Goal: Task Accomplishment & Management: Use online tool/utility

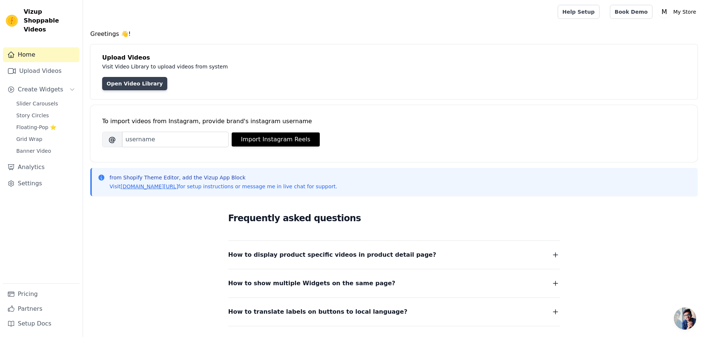
click at [138, 84] on link "Open Video Library" at bounding box center [134, 83] width 65 height 13
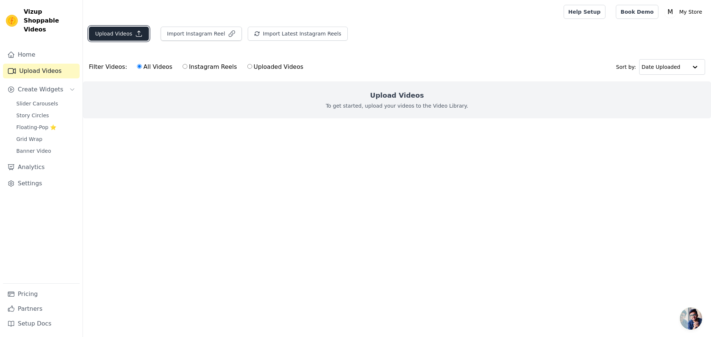
click at [137, 33] on icon "button" at bounding box center [138, 33] width 7 height 7
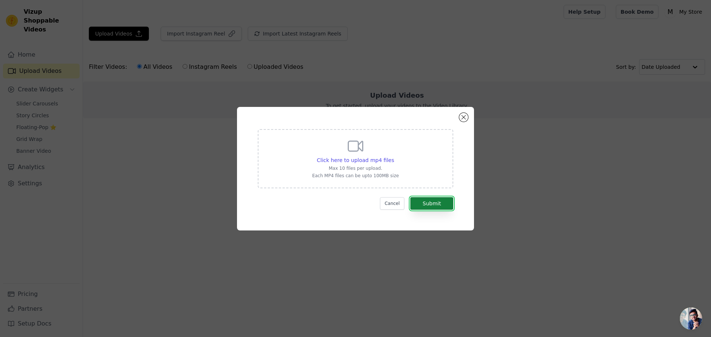
drag, startPoint x: 420, startPoint y: 200, endPoint x: 422, endPoint y: 206, distance: 7.3
click at [420, 199] on button "Submit" at bounding box center [431, 203] width 43 height 13
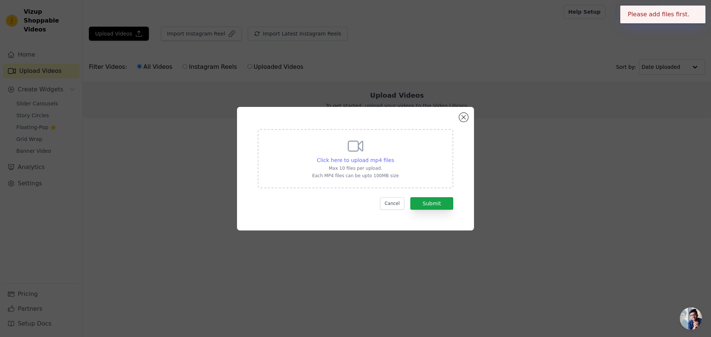
click at [355, 158] on span "Click here to upload mp4 files" at bounding box center [355, 160] width 77 height 6
click at [394, 157] on input "Click here to upload mp4 files Max 10 files per upload. Each MP4 files can be u…" at bounding box center [394, 156] width 0 height 0
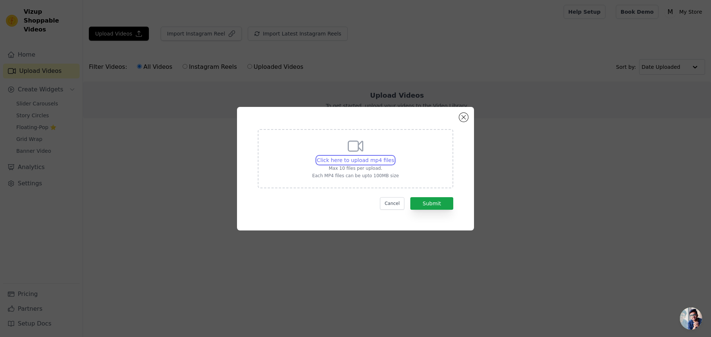
type input "C:\fakepath\Coaching & Leadership in the fitness industry. - HMN24 (720p, h264)…"
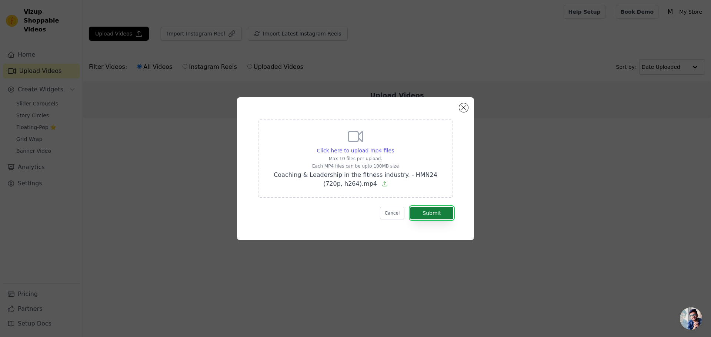
click at [437, 213] on button "Submit" at bounding box center [431, 213] width 43 height 13
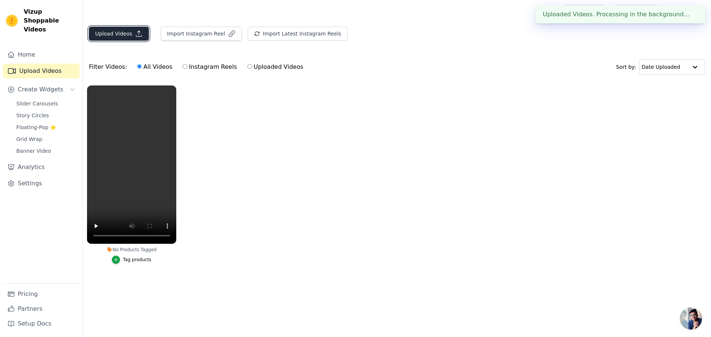
click at [116, 36] on button "Upload Videos" at bounding box center [119, 34] width 60 height 14
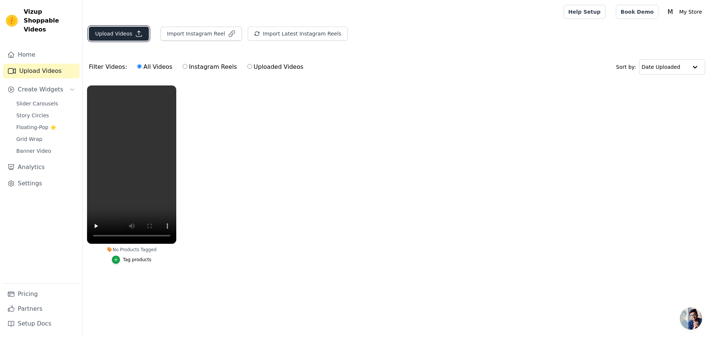
click at [127, 30] on button "Upload Videos" at bounding box center [119, 34] width 60 height 14
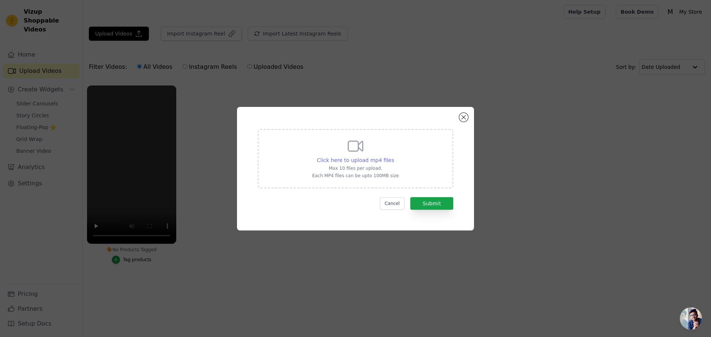
click at [373, 158] on span "Click here to upload mp4 files" at bounding box center [355, 160] width 77 height 6
click at [394, 157] on input "Click here to upload mp4 files Max 10 files per upload. Each MP4 files can be u…" at bounding box center [394, 156] width 0 height 0
type input "C:\fakepath\Coaching & Leadership in the fitness industry. - HMN24 (720p, h264)…"
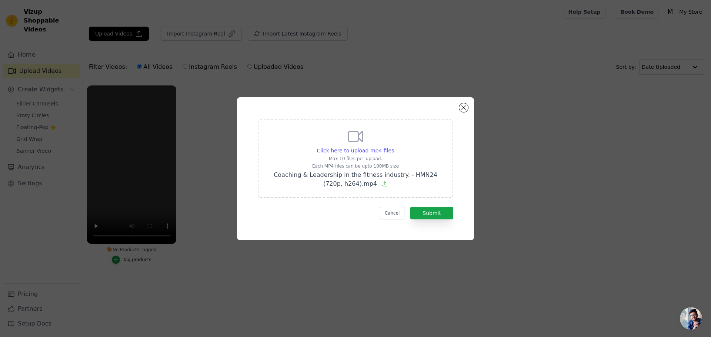
click at [411, 211] on div "Cancel Submit" at bounding box center [356, 213] width 196 height 13
click at [417, 214] on button "Submit" at bounding box center [431, 213] width 43 height 13
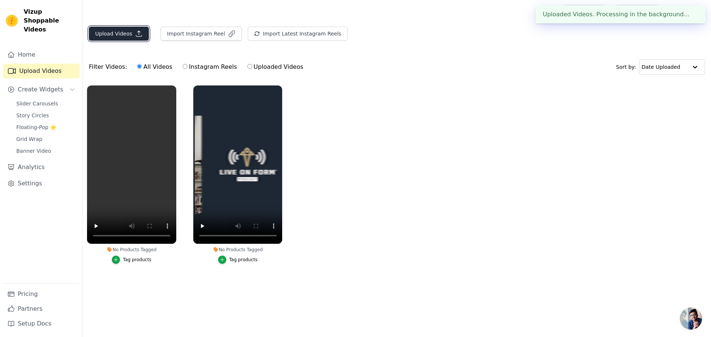
click at [130, 30] on button "Upload Videos" at bounding box center [119, 34] width 60 height 14
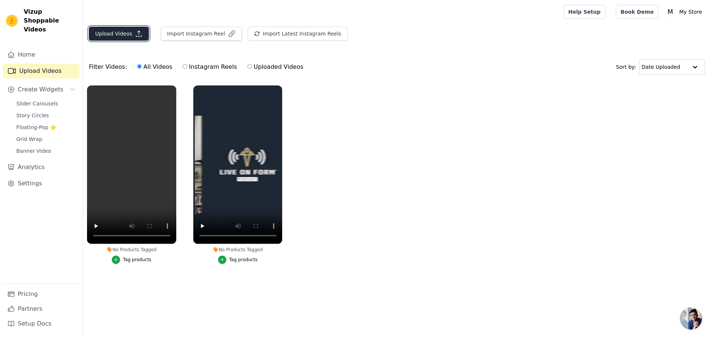
click at [114, 34] on button "Upload Videos" at bounding box center [119, 34] width 60 height 14
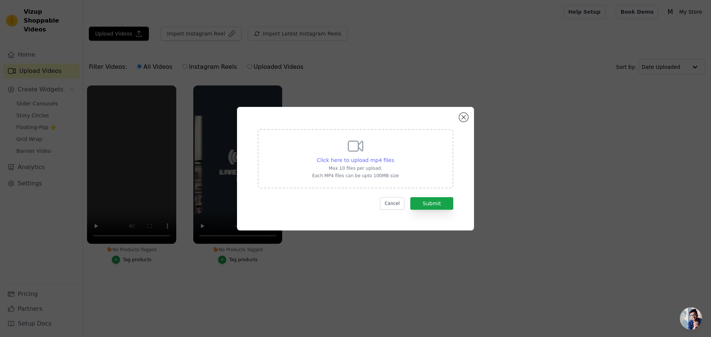
click at [346, 161] on span "Click here to upload mp4 files" at bounding box center [355, 160] width 77 height 6
click at [394, 157] on input "Click here to upload mp4 files Max 10 files per upload. Each MP4 files can be u…" at bounding box center [394, 156] width 0 height 0
type input "C:\fakepath\Coaching & Leadership in the fitness industry. - HMN24 (720p, h264)…"
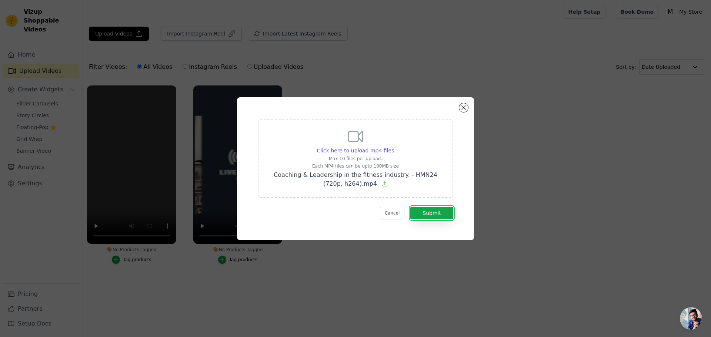
drag, startPoint x: 435, startPoint y: 212, endPoint x: 135, endPoint y: 120, distance: 313.5
click at [434, 212] on button "Submit" at bounding box center [431, 213] width 43 height 13
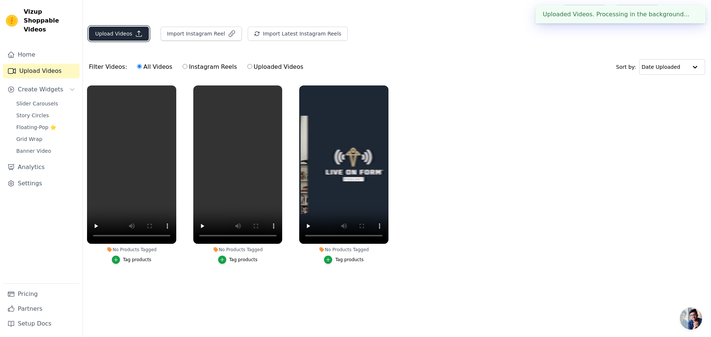
click at [124, 36] on button "Upload Videos" at bounding box center [119, 34] width 60 height 14
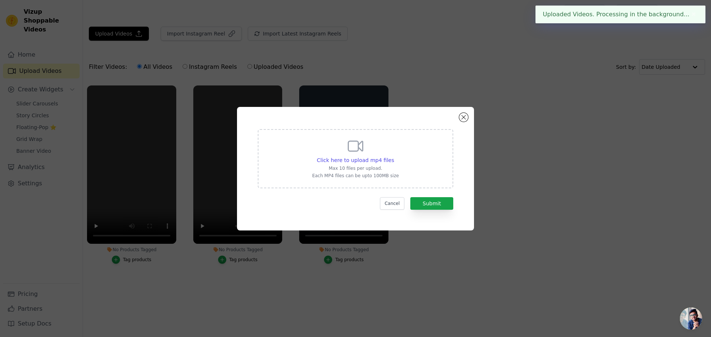
click at [357, 171] on p "Max 10 files per upload." at bounding box center [355, 169] width 87 height 6
click at [394, 157] on input "Click here to upload mp4 files Max 10 files per upload. Each MP4 files can be u…" at bounding box center [394, 156] width 0 height 0
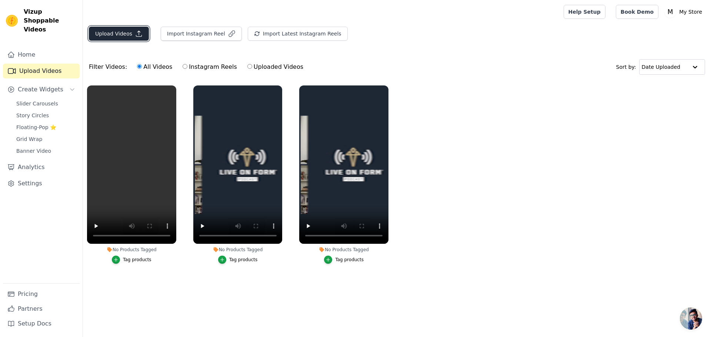
click at [121, 27] on button "Upload Videos" at bounding box center [119, 34] width 60 height 14
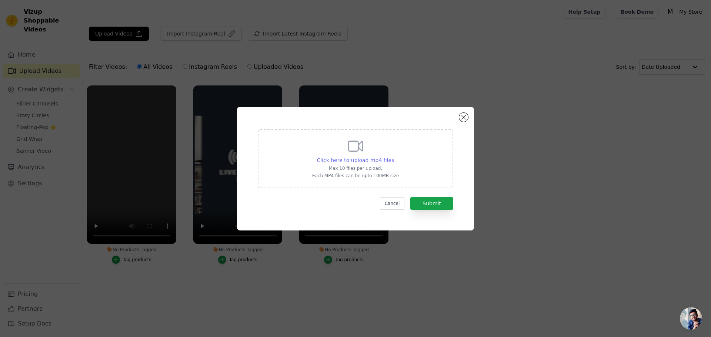
click at [372, 162] on span "Click here to upload mp4 files" at bounding box center [355, 160] width 77 height 6
click at [394, 157] on input "Click here to upload mp4 files Max 10 files per upload. Each MP4 files can be u…" at bounding box center [394, 156] width 0 height 0
type input "C:\fakepath\Coaching & Leadership in the fitness industry. - HMN24 (720p, h264)…"
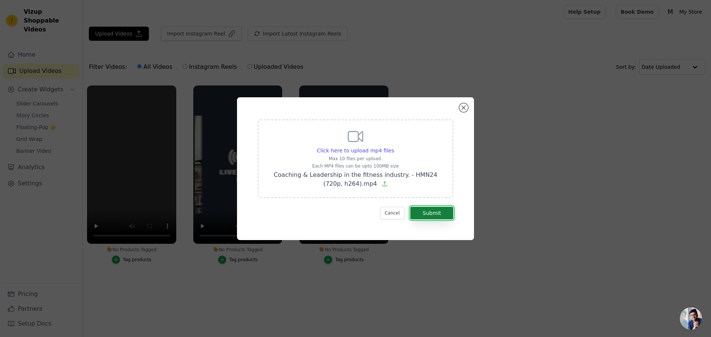
click at [442, 211] on button "Submit" at bounding box center [431, 213] width 43 height 13
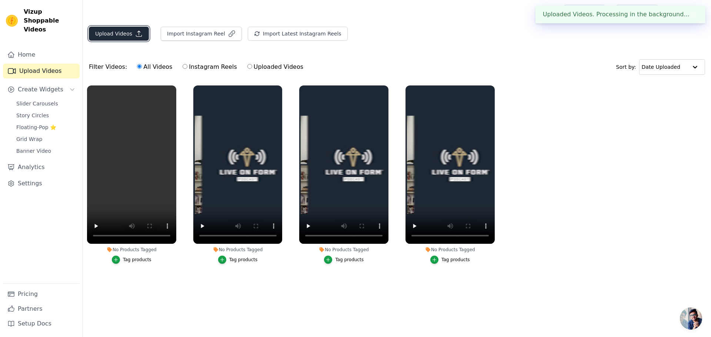
click at [126, 30] on button "Upload Videos" at bounding box center [119, 34] width 60 height 14
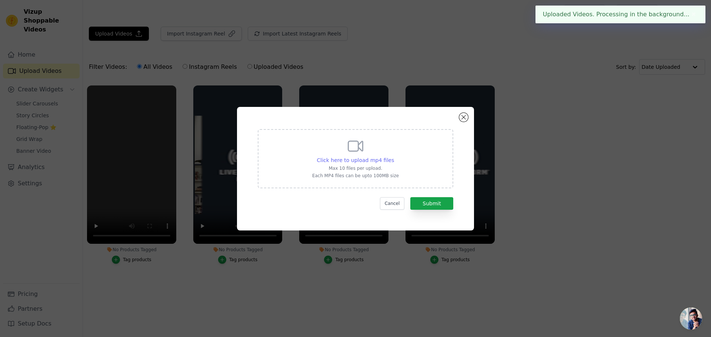
click at [337, 159] on span "Click here to upload mp4 files" at bounding box center [355, 160] width 77 height 6
click at [394, 157] on input "Click here to upload mp4 files Max 10 files per upload. Each MP4 files can be u…" at bounding box center [394, 156] width 0 height 0
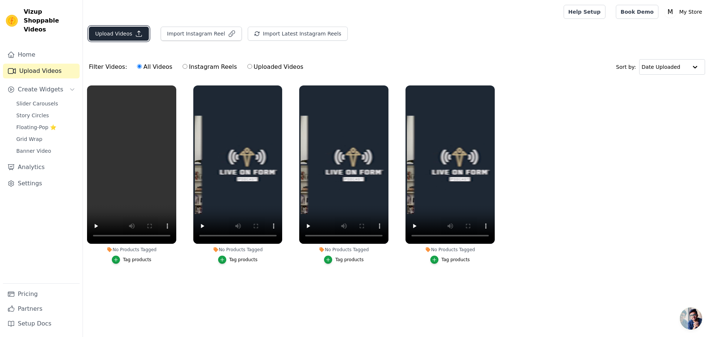
click at [121, 30] on button "Upload Videos" at bounding box center [119, 34] width 60 height 14
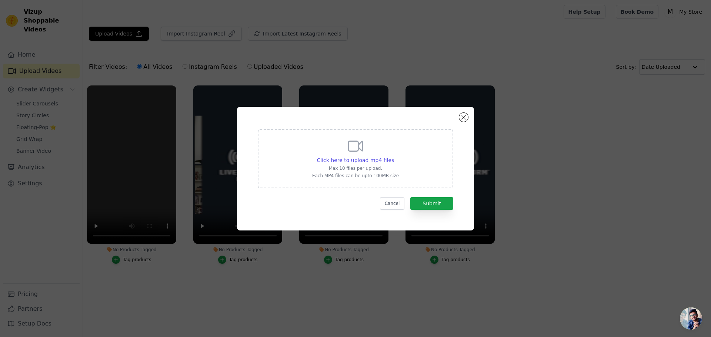
click at [367, 166] on p "Max 10 files per upload." at bounding box center [355, 169] width 87 height 6
click at [394, 157] on input "Click here to upload mp4 files Max 10 files per upload. Each MP4 files can be u…" at bounding box center [394, 156] width 0 height 0
type input "C:\fakepath\Coaching & Leadership in the fitness industry. - HMN24 (720p, h264)…"
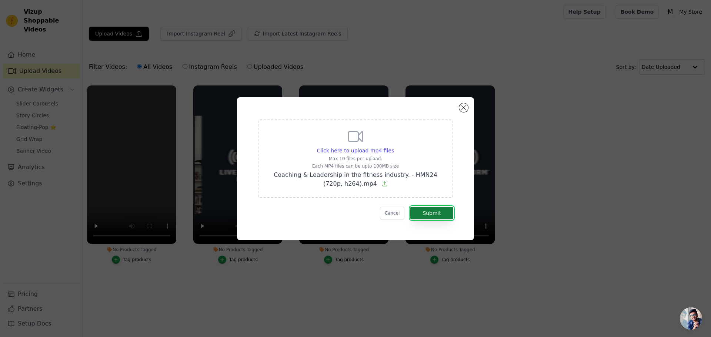
click at [432, 215] on button "Submit" at bounding box center [431, 213] width 43 height 13
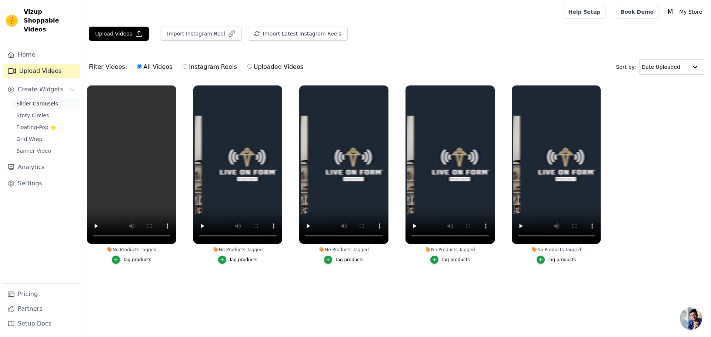
click at [49, 100] on span "Slider Carousels" at bounding box center [37, 103] width 42 height 7
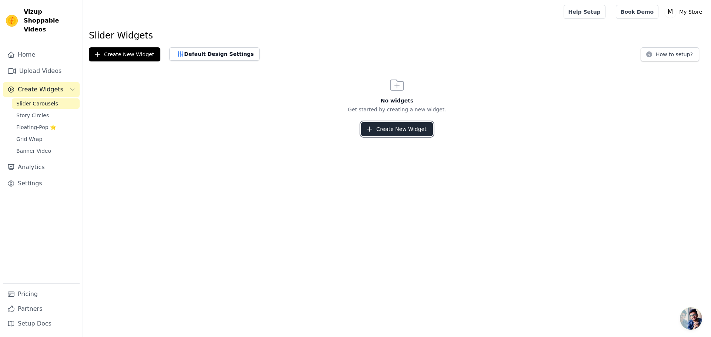
click at [392, 131] on button "Create New Widget" at bounding box center [396, 129] width 71 height 14
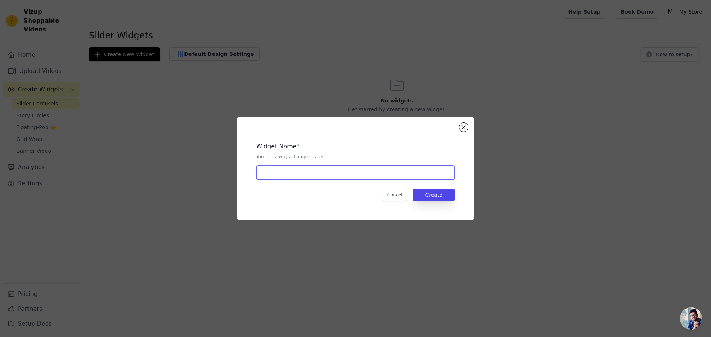
click at [338, 173] on input "text" at bounding box center [355, 173] width 198 height 14
type input "New"
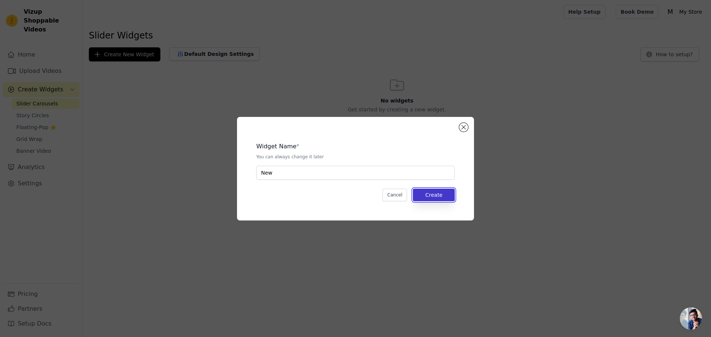
click at [430, 198] on button "Create" at bounding box center [434, 195] width 42 height 13
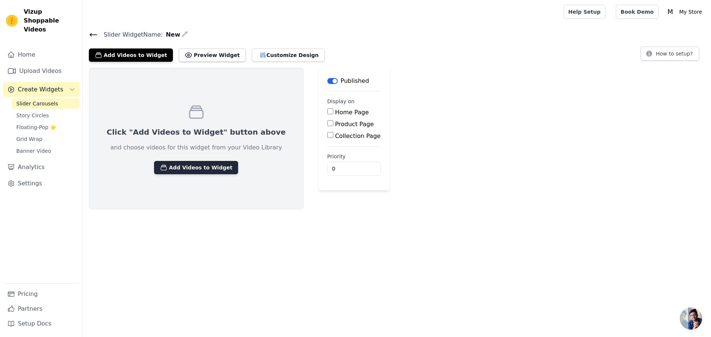
click at [203, 167] on button "Add Videos to Widget" at bounding box center [196, 167] width 84 height 13
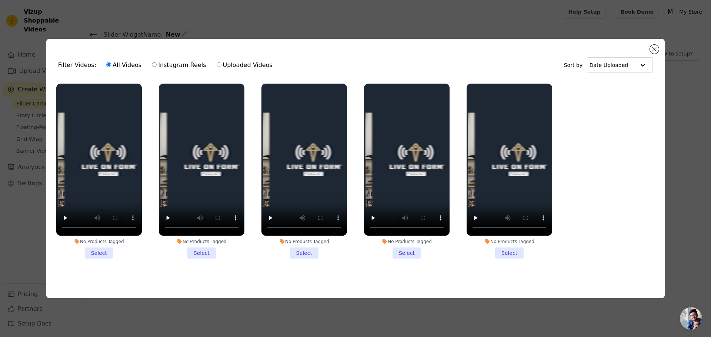
click at [98, 252] on li "No Products Tagged Select" at bounding box center [99, 171] width 86 height 175
click at [0, 0] on input "No Products Tagged Select" at bounding box center [0, 0] width 0 height 0
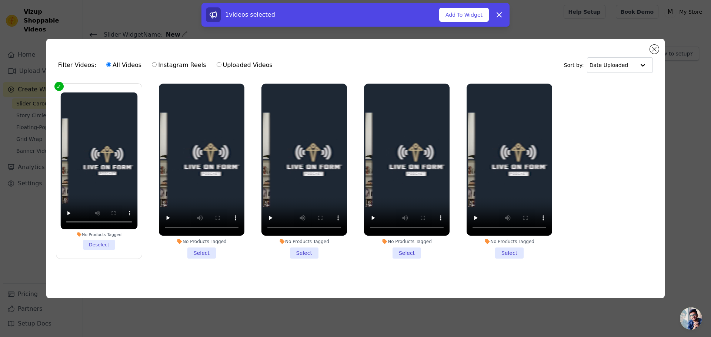
click at [206, 255] on li "No Products Tagged Select" at bounding box center [202, 171] width 86 height 175
click at [0, 0] on input "No Products Tagged Select" at bounding box center [0, 0] width 0 height 0
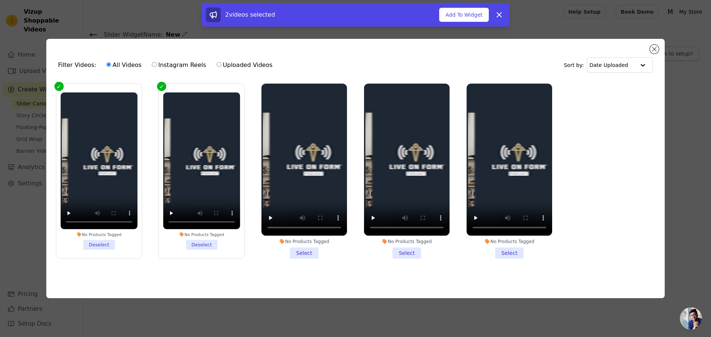
click at [274, 253] on li "No Products Tagged Select" at bounding box center [304, 171] width 86 height 175
click at [0, 0] on input "No Products Tagged Select" at bounding box center [0, 0] width 0 height 0
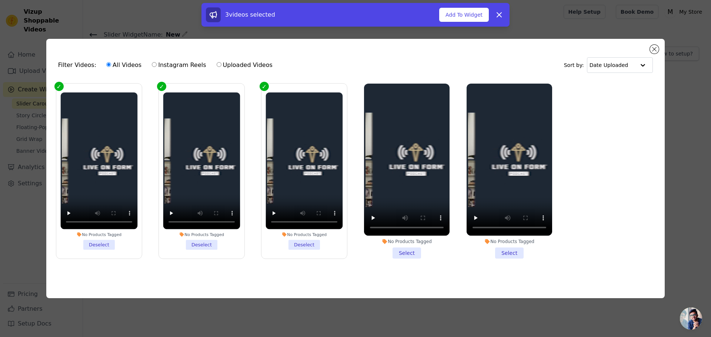
click at [442, 263] on ul "No Products Tagged Deselect No Products Tagged Deselect No Products Tagged Dese…" at bounding box center [355, 177] width 607 height 195
click at [430, 256] on li "No Products Tagged Select" at bounding box center [407, 171] width 86 height 175
click at [0, 0] on input "No Products Tagged Select" at bounding box center [0, 0] width 0 height 0
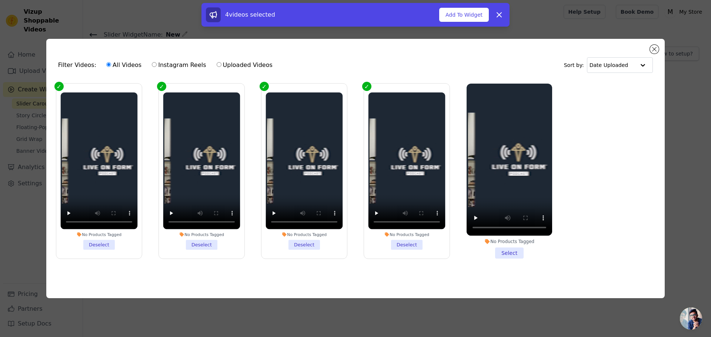
click at [491, 252] on li "No Products Tagged Select" at bounding box center [510, 171] width 86 height 175
click at [0, 0] on input "No Products Tagged Select" at bounding box center [0, 0] width 0 height 0
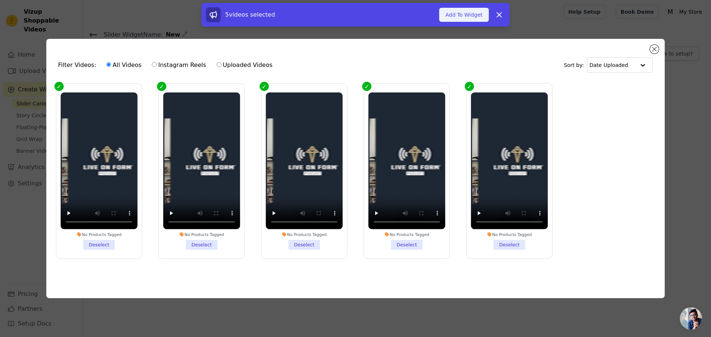
click at [460, 13] on button "Add To Widget" at bounding box center [464, 15] width 50 height 14
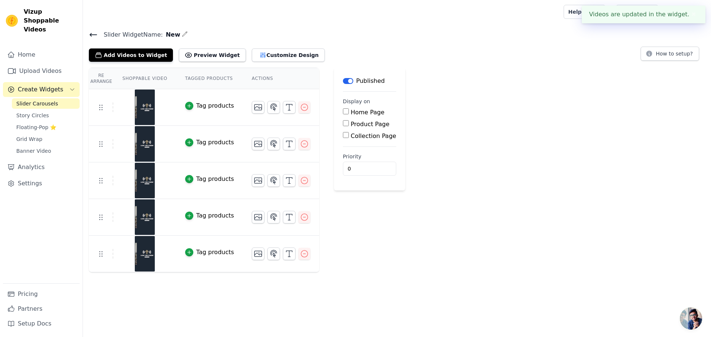
click at [343, 110] on input "Home Page" at bounding box center [346, 111] width 6 height 6
checkbox input "true"
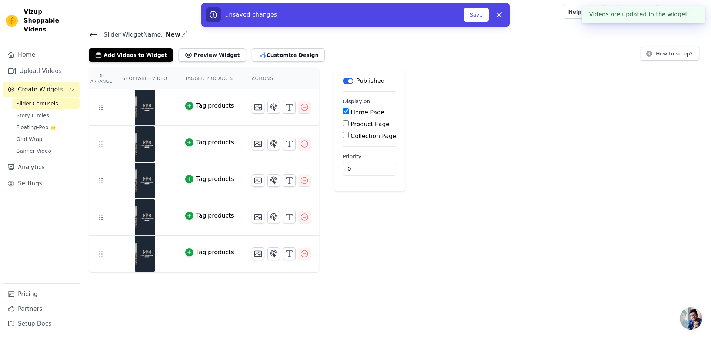
click at [343, 121] on input "Product Page" at bounding box center [346, 123] width 6 height 6
checkbox input "true"
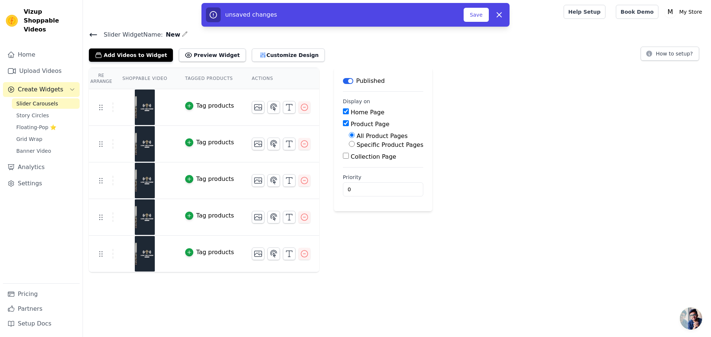
click at [349, 146] on input "Specific Product Pages" at bounding box center [352, 144] width 6 height 6
radio input "true"
click at [361, 163] on button "Select Products" at bounding box center [374, 162] width 50 height 13
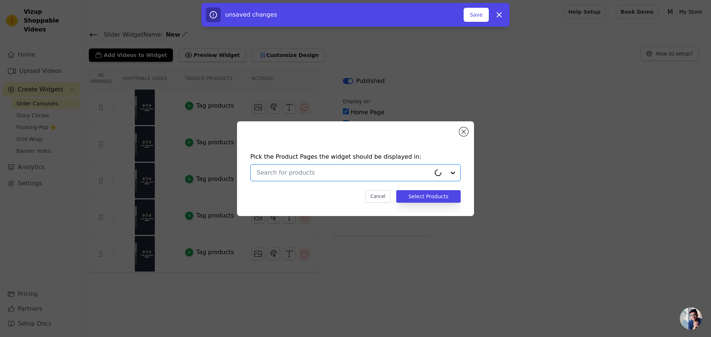
click at [327, 176] on input "text" at bounding box center [344, 172] width 174 height 9
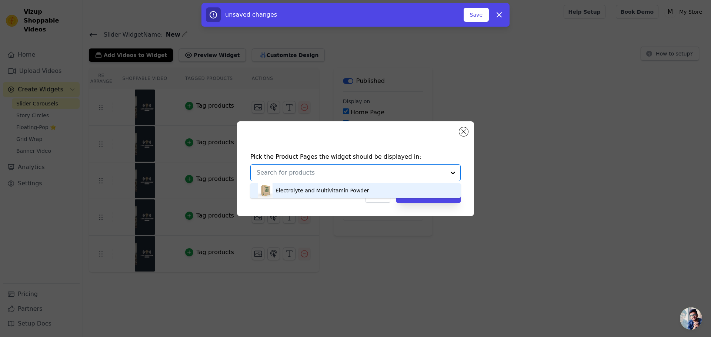
click at [329, 193] on div "Electrolyte and Multivitamin Powder" at bounding box center [322, 190] width 94 height 7
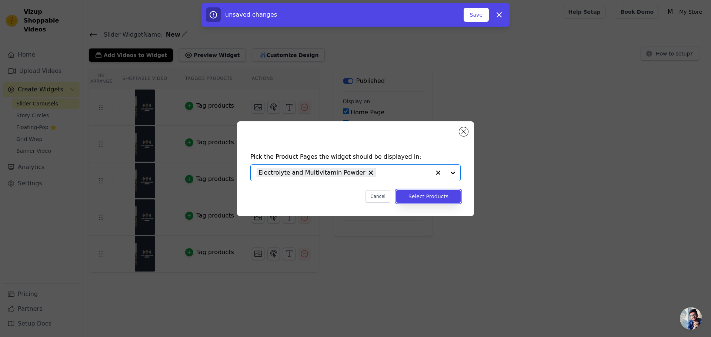
click at [421, 199] on button "Select Products" at bounding box center [428, 196] width 64 height 13
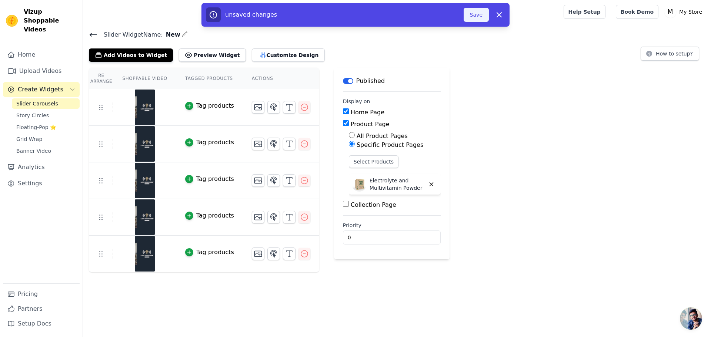
click at [473, 11] on button "Save" at bounding box center [476, 15] width 25 height 14
click at [474, 21] on button "Save" at bounding box center [476, 15] width 25 height 14
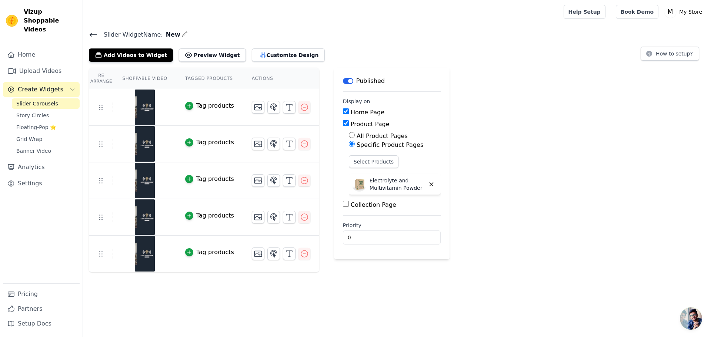
click at [39, 100] on span "Slider Carousels" at bounding box center [37, 103] width 42 height 7
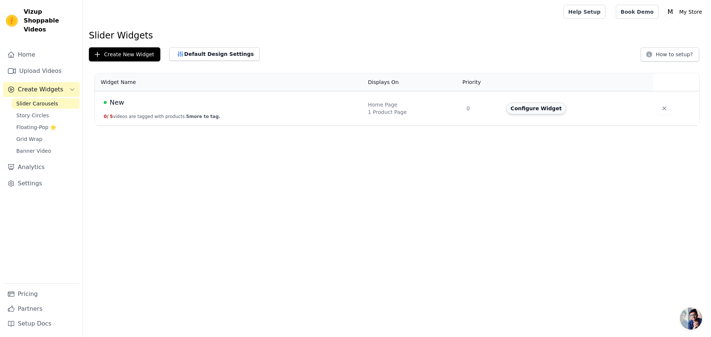
click at [525, 113] on button "Configure Widget" at bounding box center [536, 109] width 60 height 12
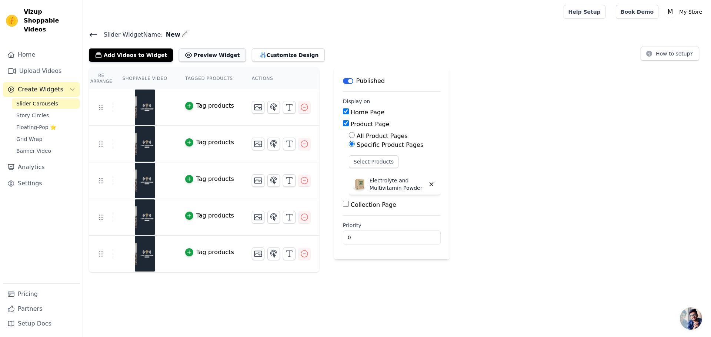
click at [186, 55] on icon at bounding box center [189, 55] width 6 height 5
click at [207, 61] on button "Preview Widget" at bounding box center [212, 55] width 67 height 13
click at [662, 55] on button "How to setup?" at bounding box center [670, 54] width 59 height 14
click at [35, 88] on div "Home Upload Videos Create Widgets Slider Carousels Story Circles Floating-Pop ⭐…" at bounding box center [41, 165] width 77 height 236
click at [38, 100] on span "Slider Carousels" at bounding box center [37, 103] width 42 height 7
